Goal: Information Seeking & Learning: Learn about a topic

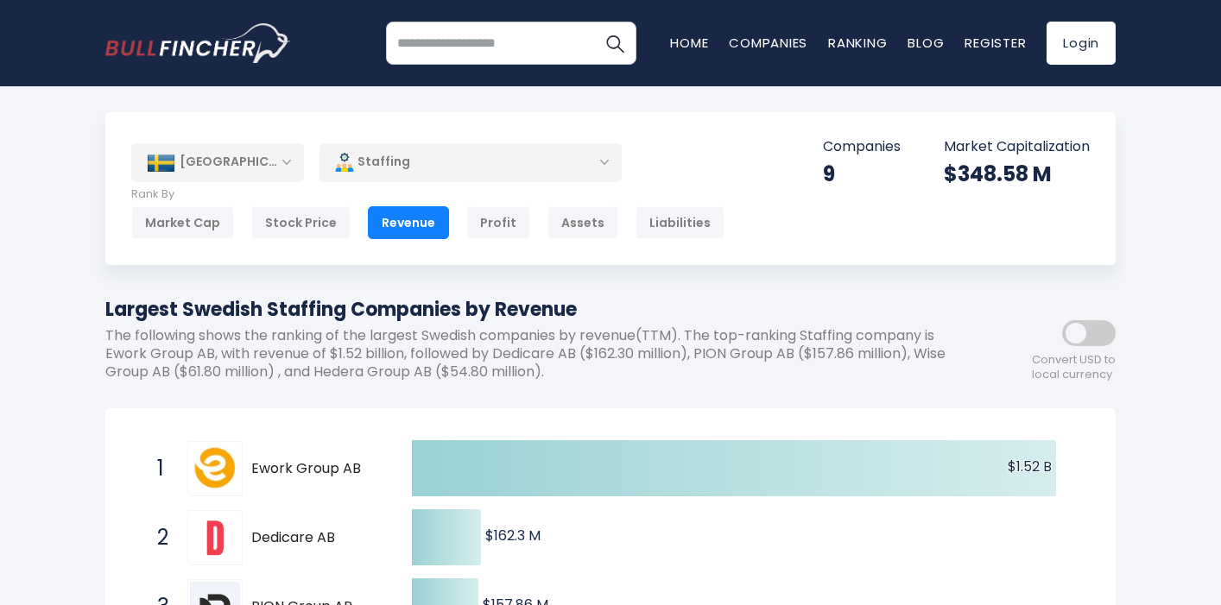
drag, startPoint x: 590, startPoint y: 312, endPoint x: 32, endPoint y: 306, distance: 557.7
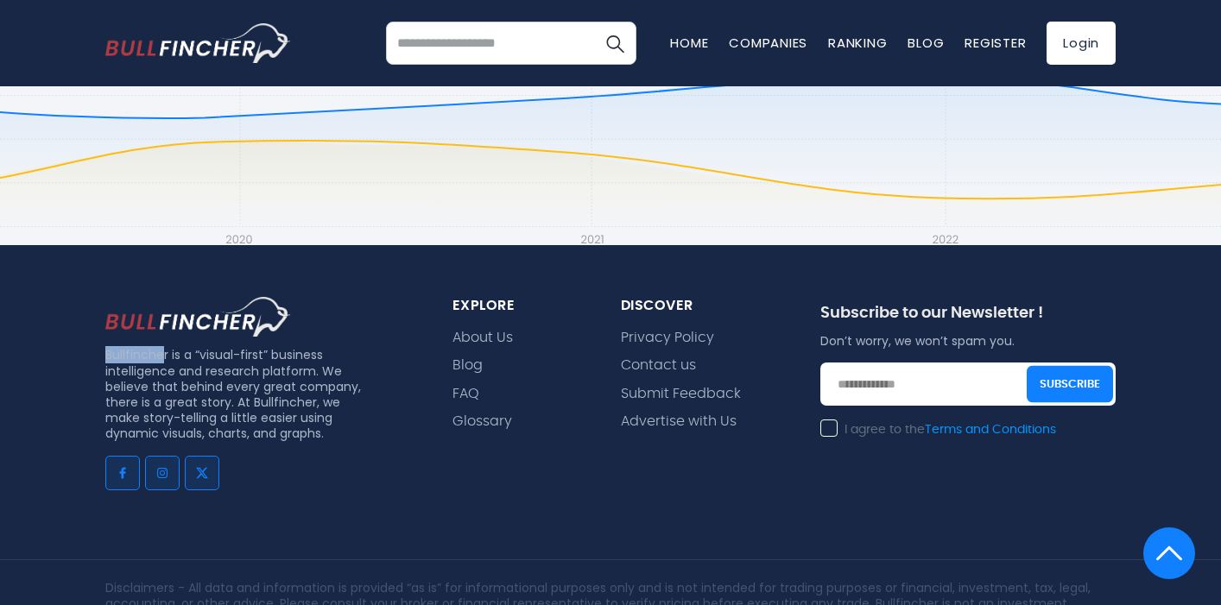
drag, startPoint x: 165, startPoint y: 305, endPoint x: 65, endPoint y: 300, distance: 100.2
click at [66, 301] on div "Bullfincher is a “visual-first” business intelligence and research platform. We…" at bounding box center [610, 536] width 1221 height 583
copy p "Bullfinche"
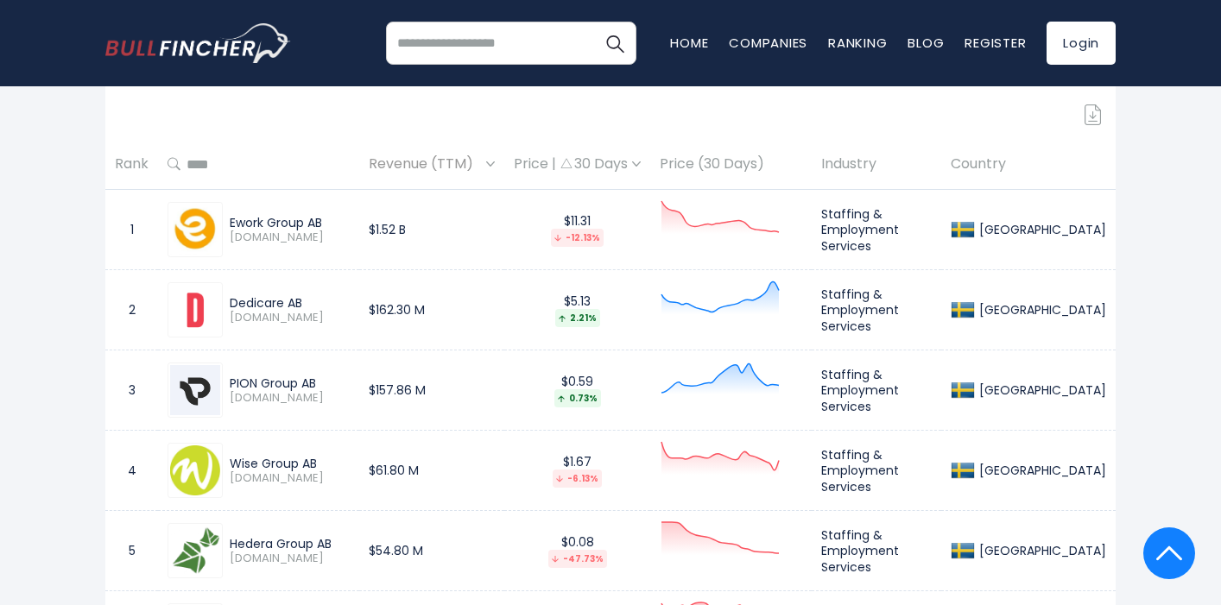
scroll to position [237, 0]
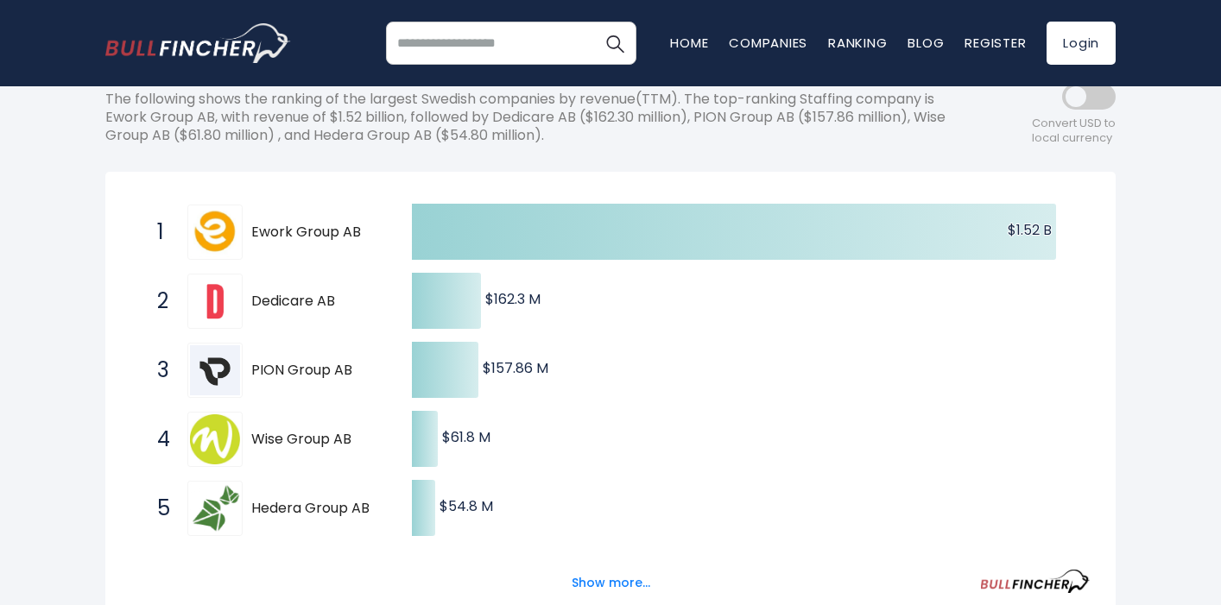
click at [889, 148] on div "Largest Swedish Staffing Companies by Revenue The following shows the ranking o…" at bounding box center [532, 108] width 855 height 99
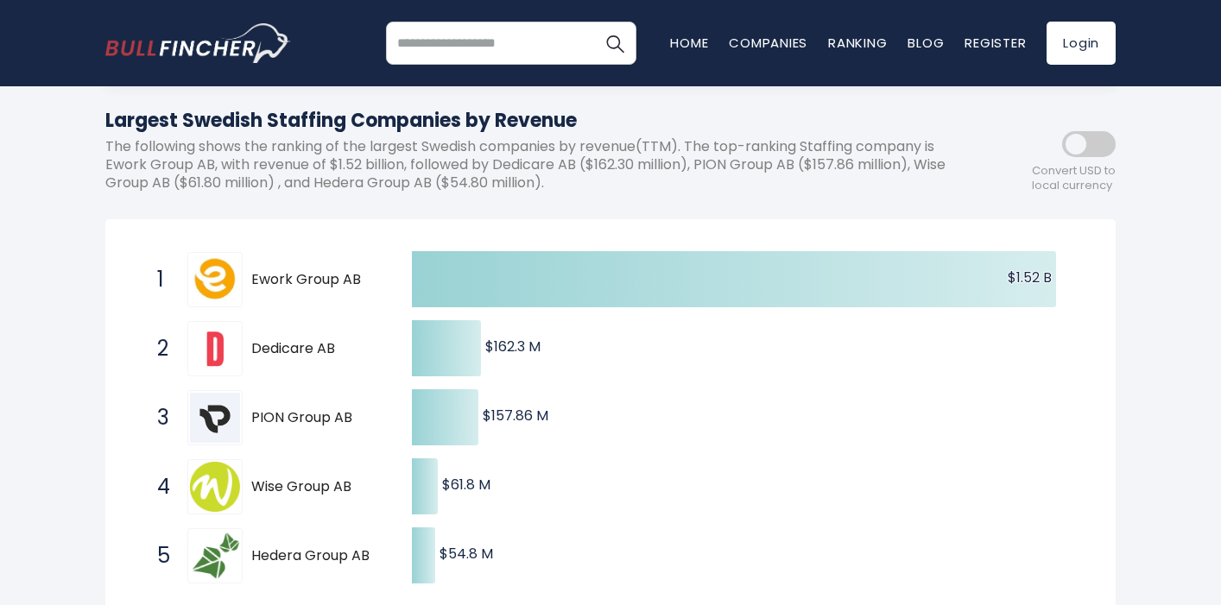
scroll to position [2004, 0]
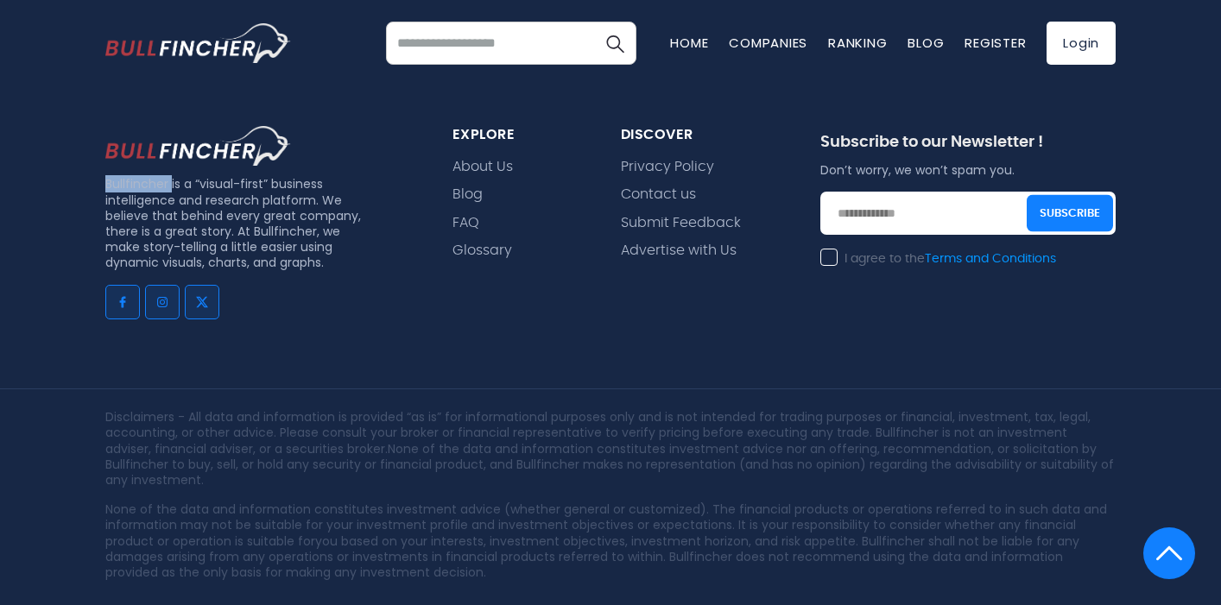
drag, startPoint x: 170, startPoint y: 131, endPoint x: 94, endPoint y: 125, distance: 76.2
click at [95, 126] on div "Bullfincher is a “visual-first” business intelligence and research platform. We…" at bounding box center [258, 235] width 347 height 219
copy p "Bullfincher"
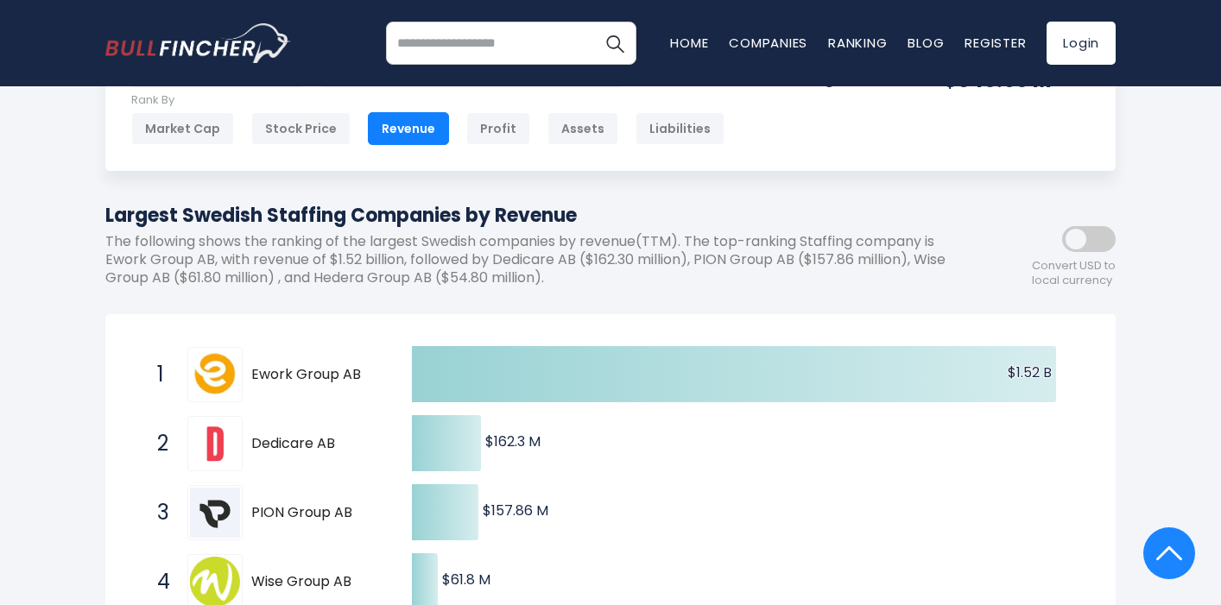
scroll to position [0, 0]
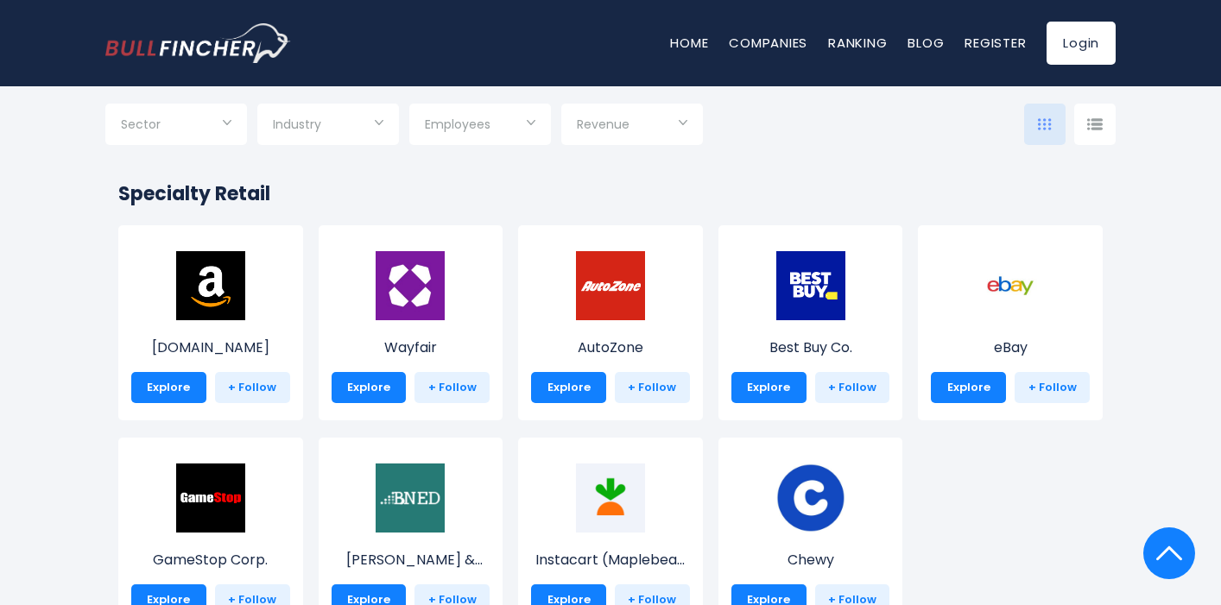
scroll to position [191, 0]
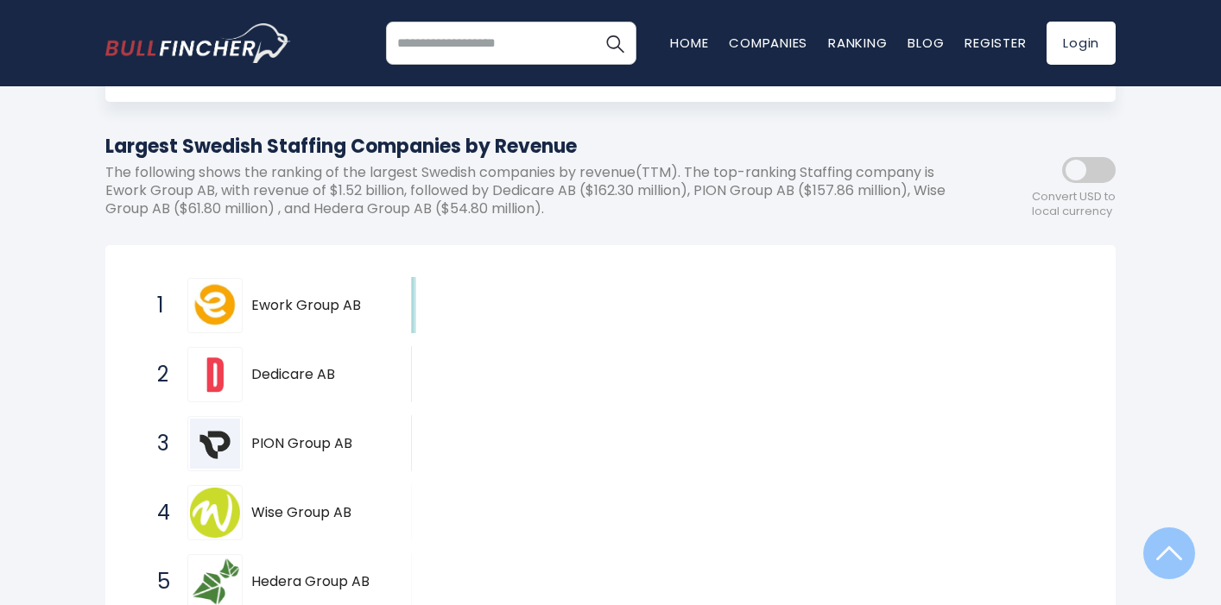
scroll to position [110, 0]
